Goal: Navigation & Orientation: Find specific page/section

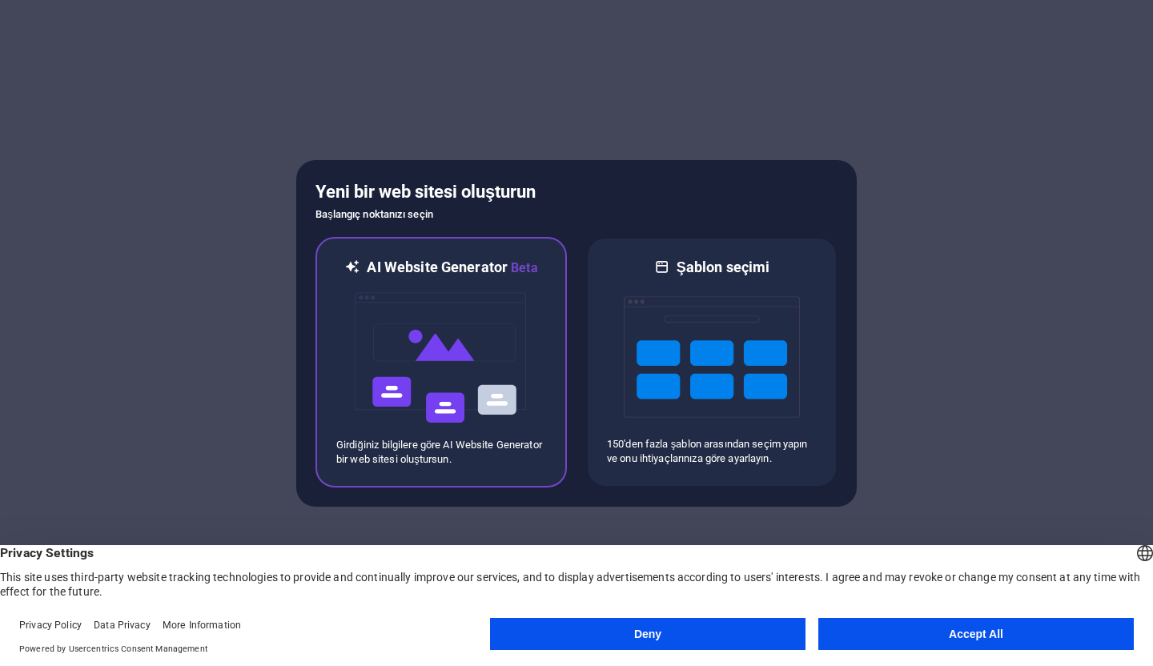
click at [468, 351] on img at bounding box center [441, 358] width 176 height 160
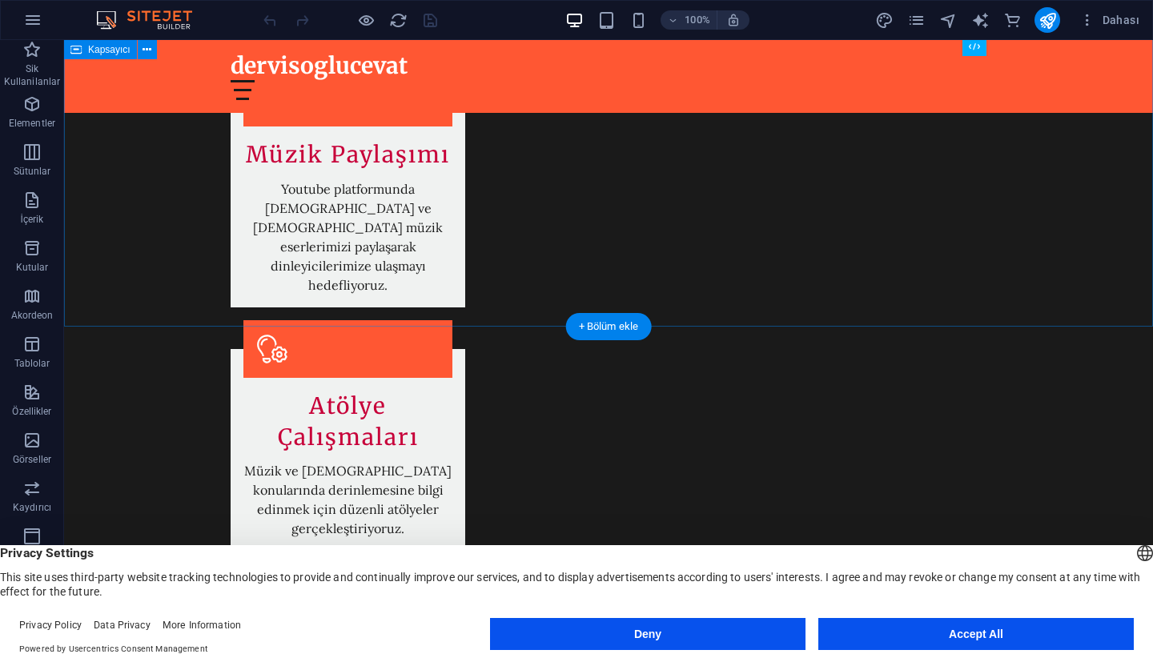
scroll to position [1282, 0]
